Goal: Find specific page/section: Find specific page/section

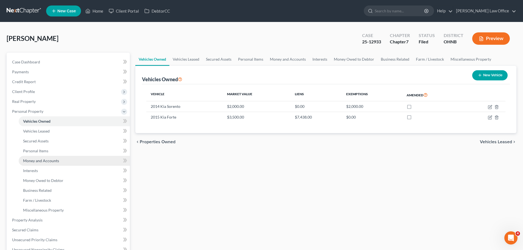
click at [44, 160] on span "Money and Accounts" at bounding box center [41, 160] width 36 height 5
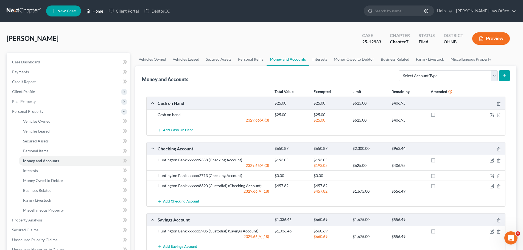
click at [101, 13] on link "Home" at bounding box center [94, 11] width 23 height 10
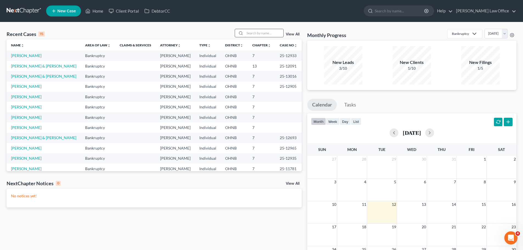
click at [261, 34] on input "search" at bounding box center [264, 33] width 38 height 8
type input "[PERSON_NAME]"
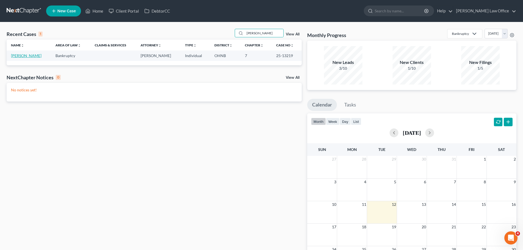
click at [29, 57] on link "[PERSON_NAME]" at bounding box center [26, 55] width 30 height 5
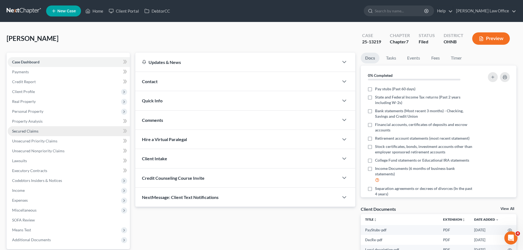
click at [37, 133] on span "Secured Claims" at bounding box center [25, 131] width 26 height 5
